Goal: Task Accomplishment & Management: Use online tool/utility

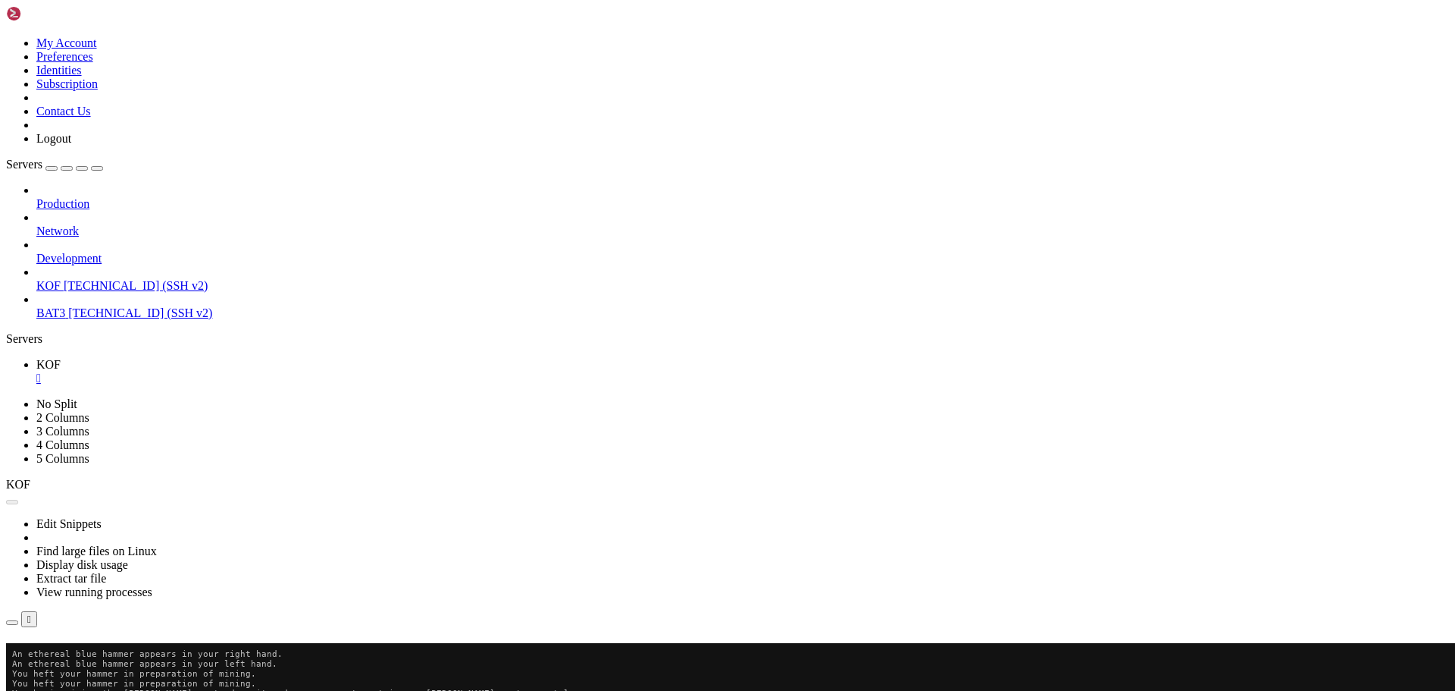
scroll to position [7, 2]
click at [67, 656] on button "Reconnect" at bounding box center [36, 664] width 61 height 16
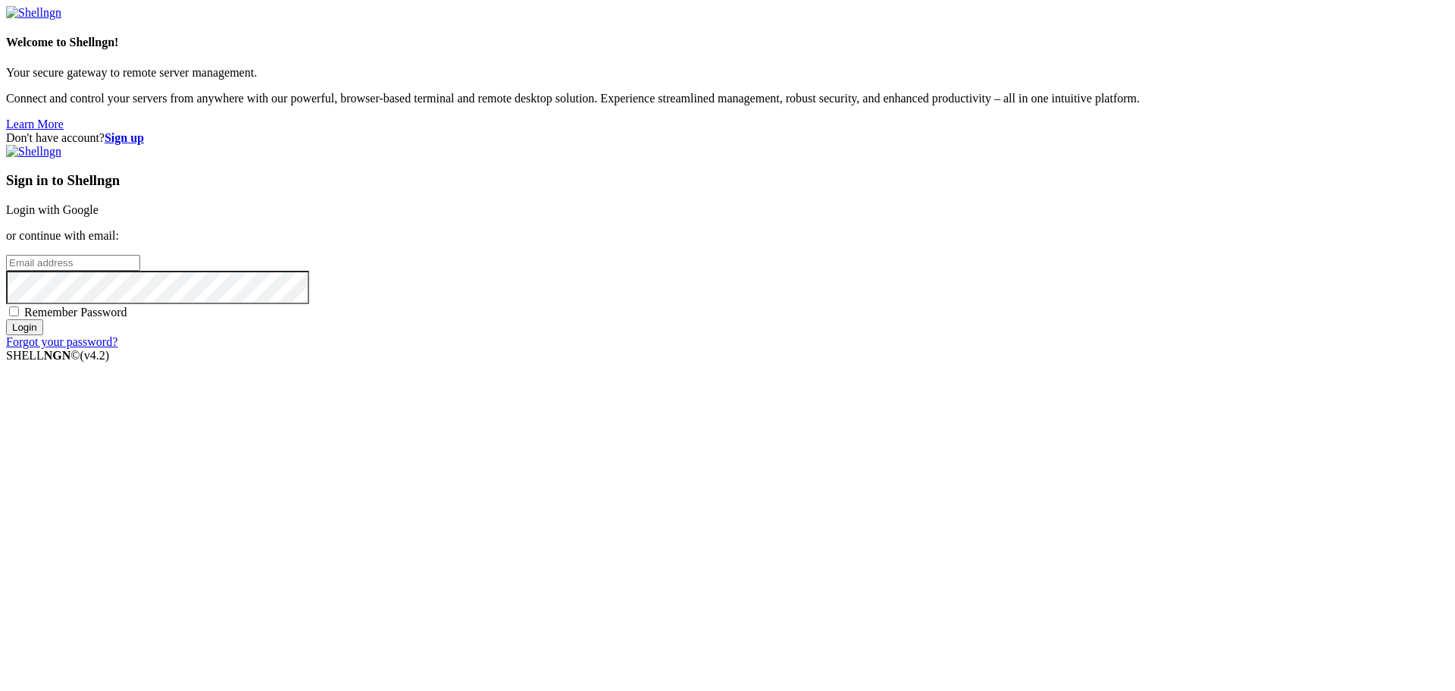
type input "[EMAIL_ADDRESS][DOMAIN_NAME]"
click at [43, 335] on input "Login" at bounding box center [24, 327] width 37 height 16
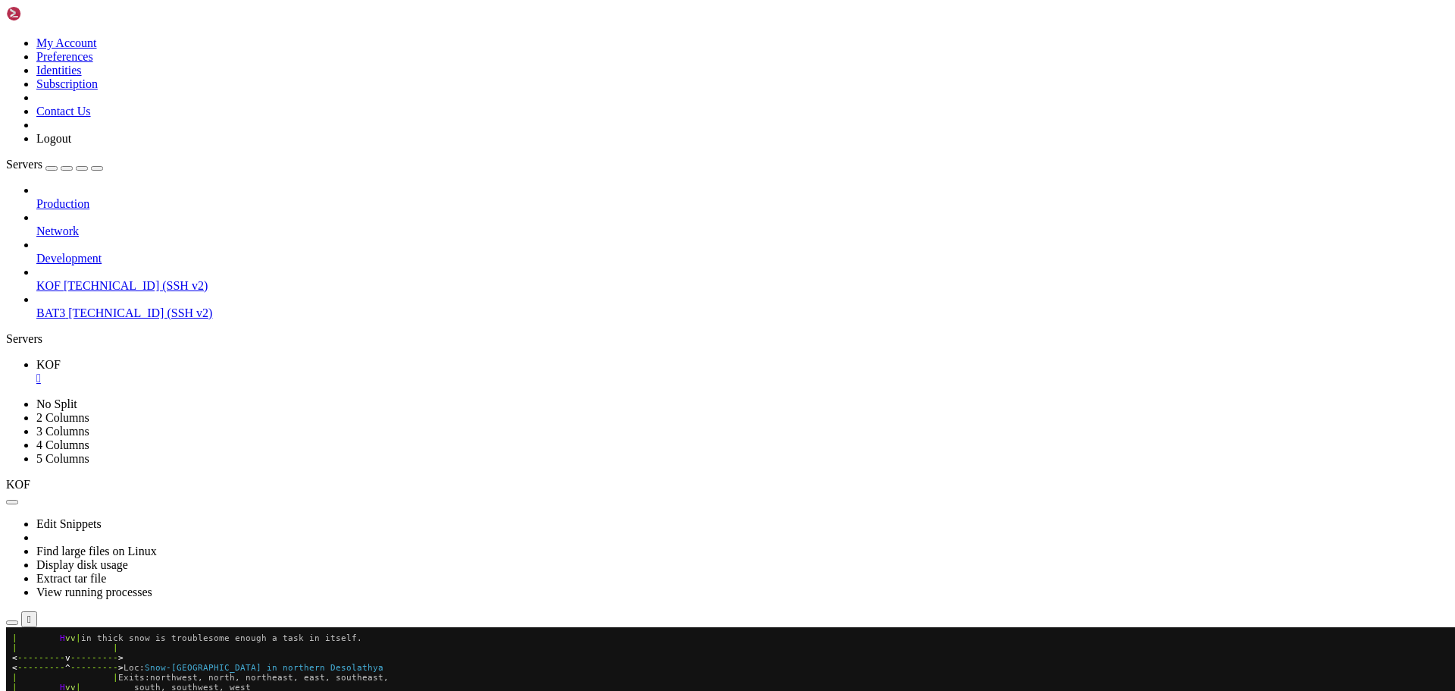
scroll to position [227, 0]
